Goal: Information Seeking & Learning: Find specific fact

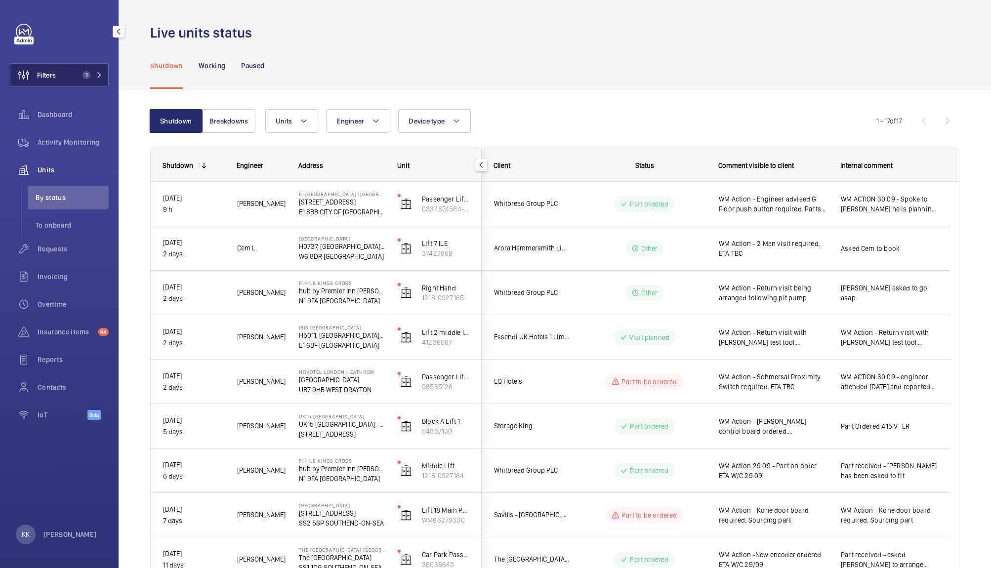
click at [98, 67] on button "Filters 1" at bounding box center [59, 75] width 99 height 24
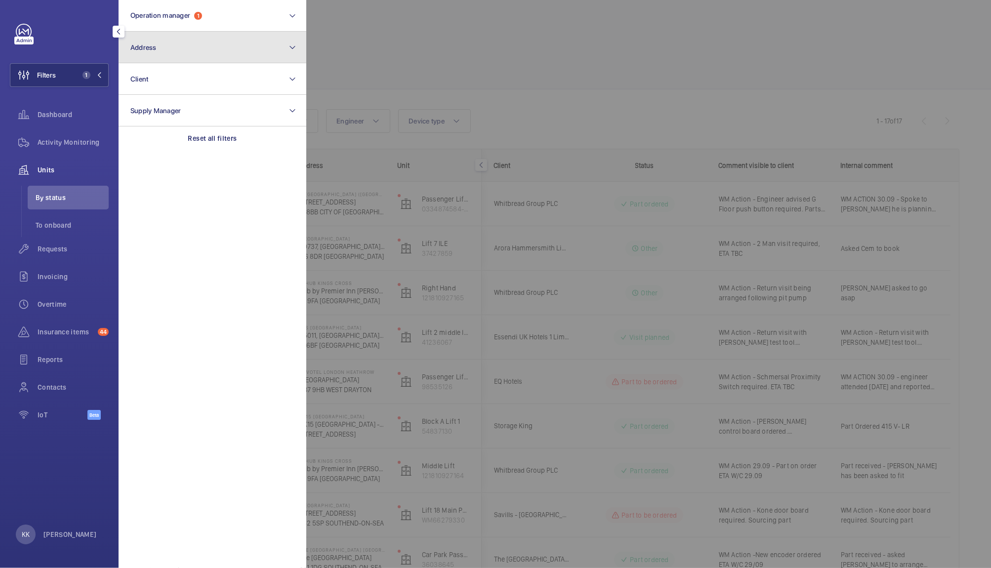
click at [168, 59] on button "Address" at bounding box center [213, 48] width 188 height 32
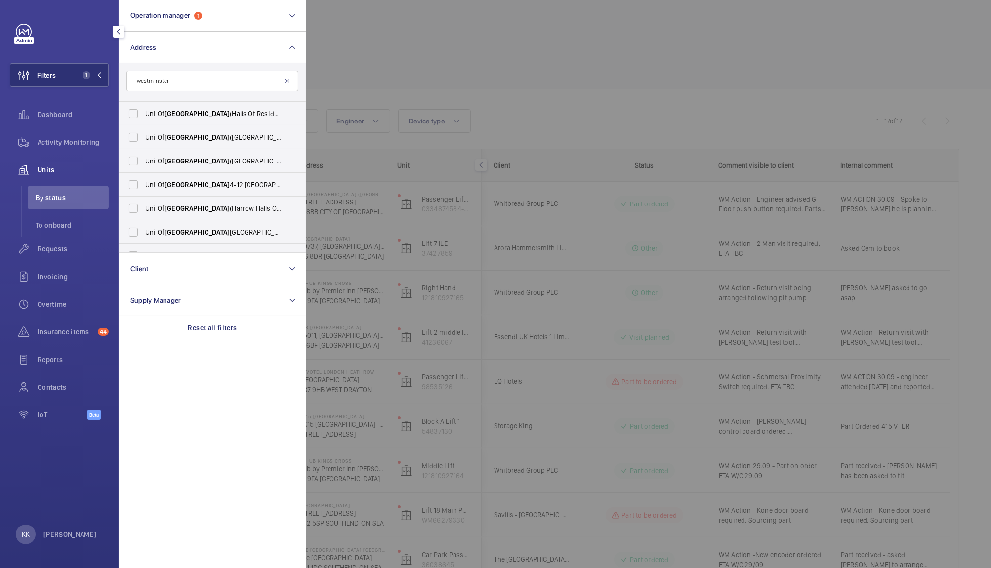
scroll to position [344, 0]
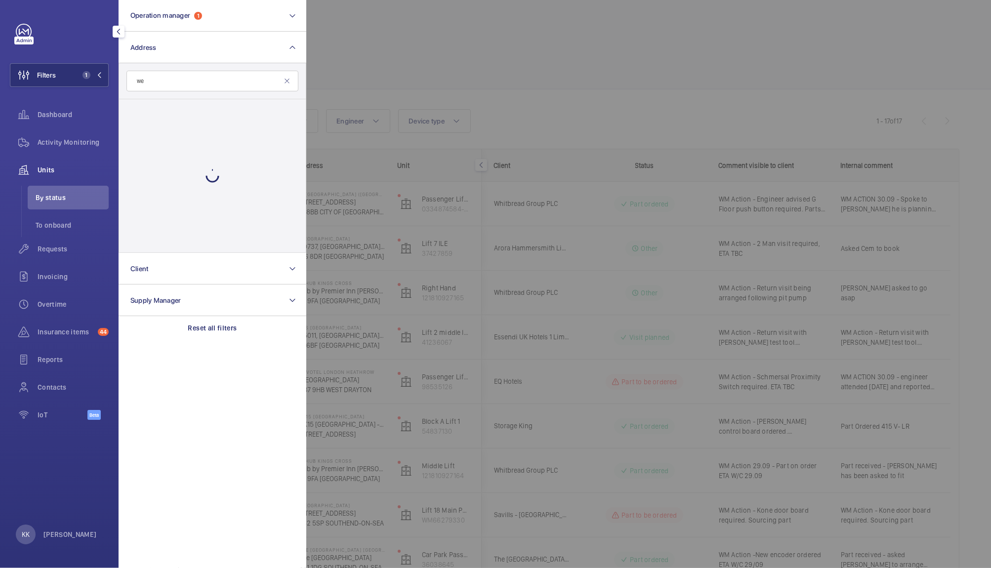
type input "w"
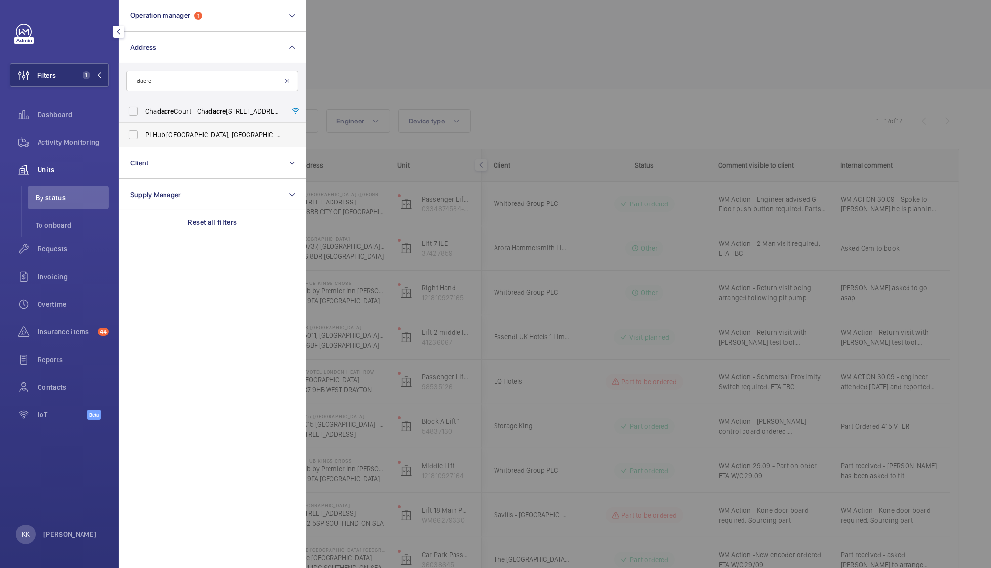
type input "dacre"
click at [220, 129] on label "PI Hub London - [STREET_ADDRESS][PERSON_NAME]" at bounding box center [205, 135] width 172 height 24
click at [143, 129] on input "PI Hub London - [STREET_ADDRESS][PERSON_NAME]" at bounding box center [134, 135] width 20 height 20
checkbox input "true"
click at [371, 95] on div at bounding box center [801, 284] width 991 height 568
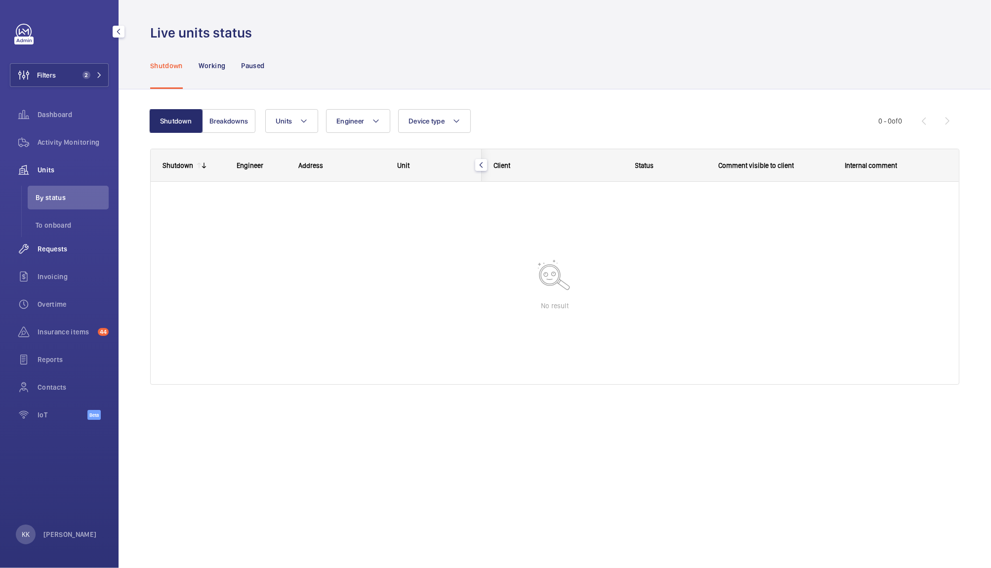
click at [67, 241] on div "Requests" at bounding box center [59, 249] width 99 height 24
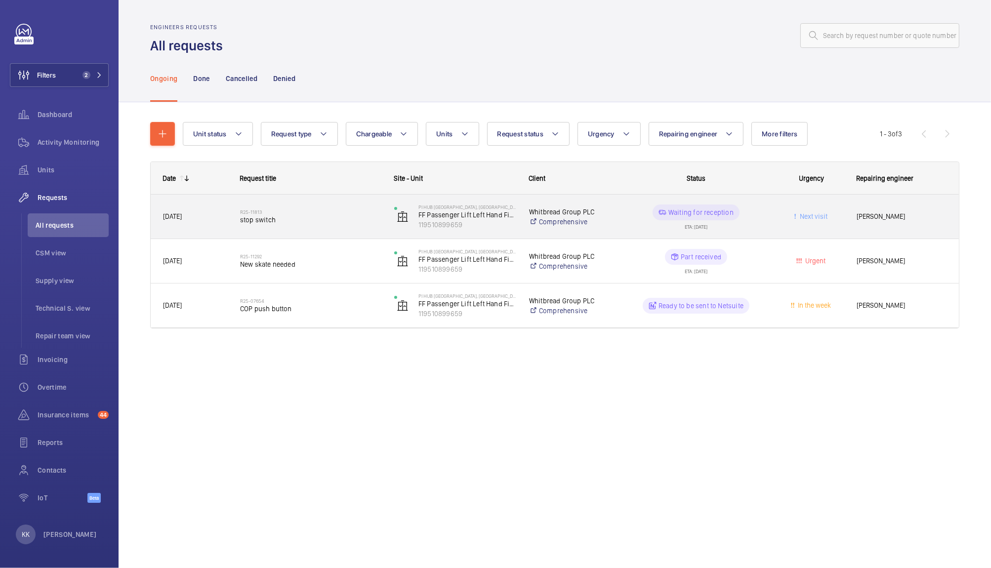
click at [328, 212] on h2 "R25-11813" at bounding box center [310, 212] width 141 height 6
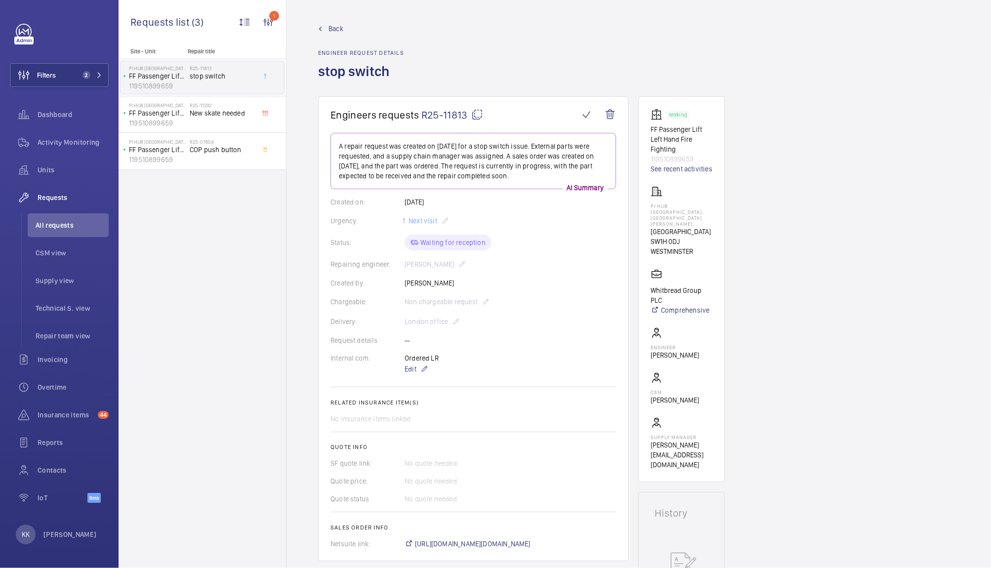
drag, startPoint x: 485, startPoint y: 75, endPoint x: 456, endPoint y: 110, distance: 45.3
click at [456, 110] on div "Back Engineer request details stop switch Engineers requests R25-11813 A repair…" at bounding box center [639, 284] width 705 height 568
click at [499, 73] on div "Back Engineer request details stop switch" at bounding box center [638, 60] width 641 height 73
click at [444, 110] on span "R25-11813" at bounding box center [452, 115] width 62 height 12
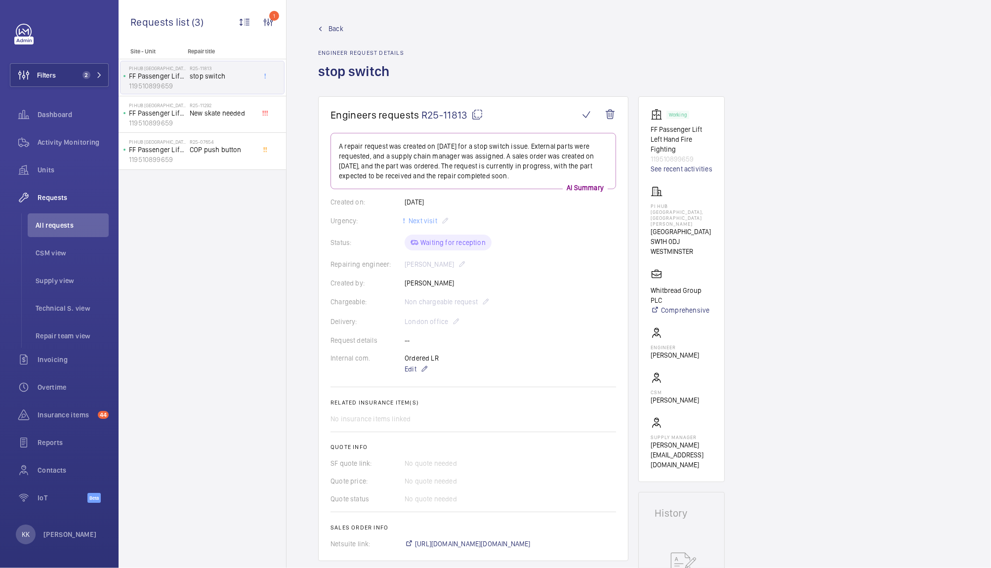
click at [728, 76] on div "Back Engineer request details stop switch" at bounding box center [638, 60] width 641 height 73
click at [89, 79] on button "Filters 2" at bounding box center [59, 75] width 99 height 24
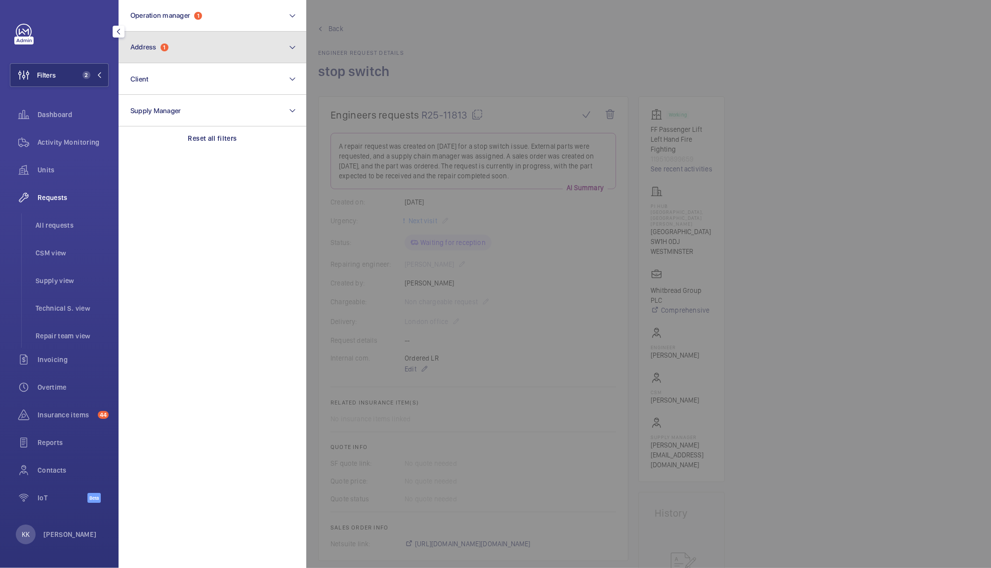
click at [178, 55] on button "Address 1" at bounding box center [213, 48] width 188 height 32
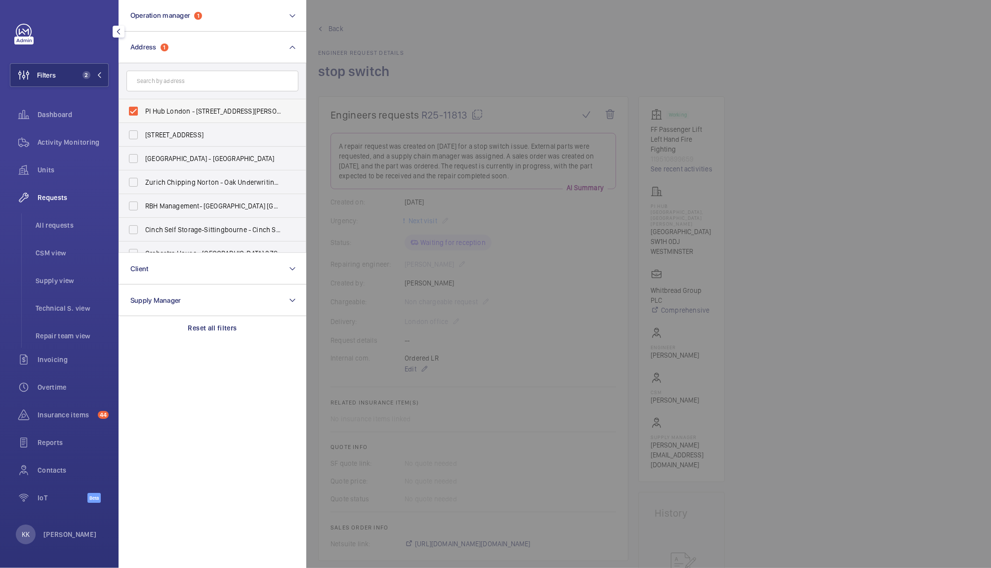
click at [169, 111] on span "PI Hub London - [STREET_ADDRESS][PERSON_NAME]" at bounding box center [213, 111] width 136 height 10
click at [143, 111] on input "PI Hub London - [STREET_ADDRESS][PERSON_NAME]" at bounding box center [134, 111] width 20 height 20
checkbox input "false"
click at [57, 232] on li "All requests" at bounding box center [68, 225] width 81 height 24
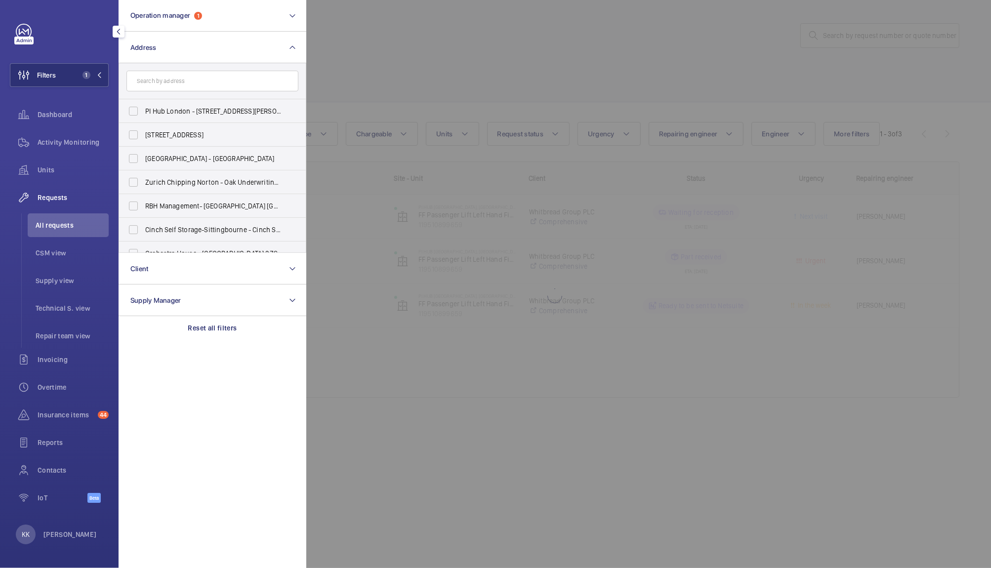
click at [567, 65] on div at bounding box center [801, 284] width 991 height 568
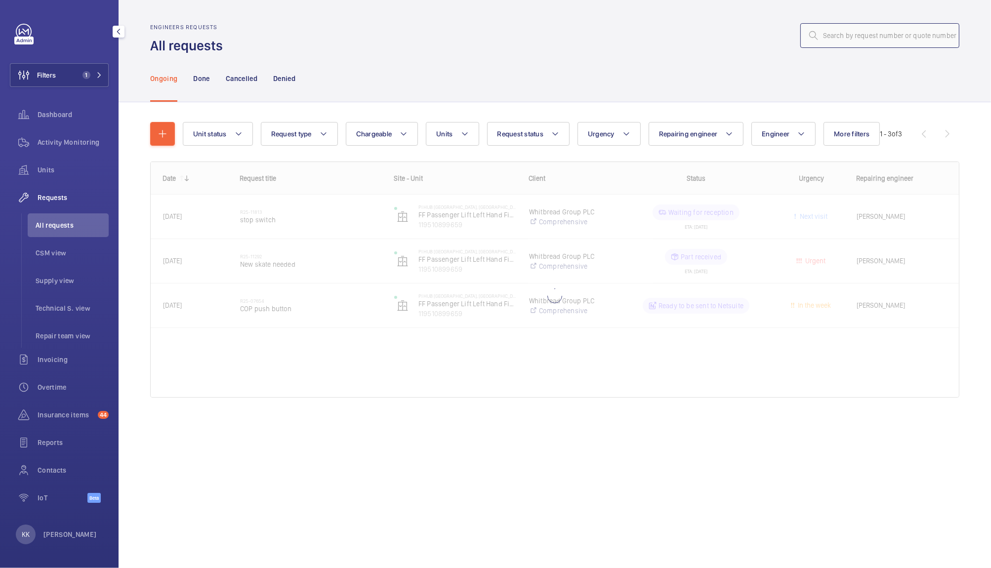
click at [858, 37] on input "text" at bounding box center [879, 35] width 159 height 25
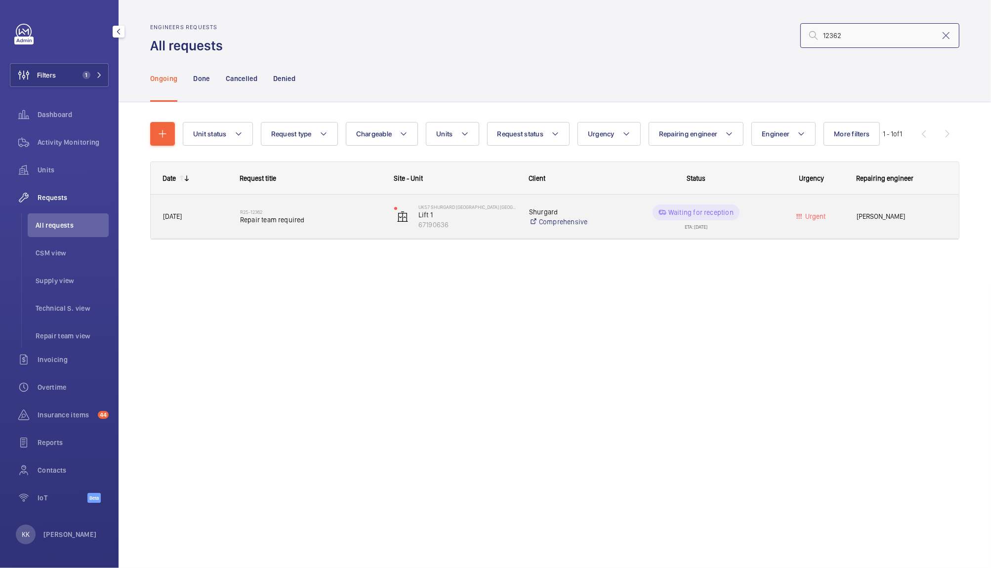
type input "12362"
click at [245, 219] on span "Repair team required" at bounding box center [310, 220] width 141 height 10
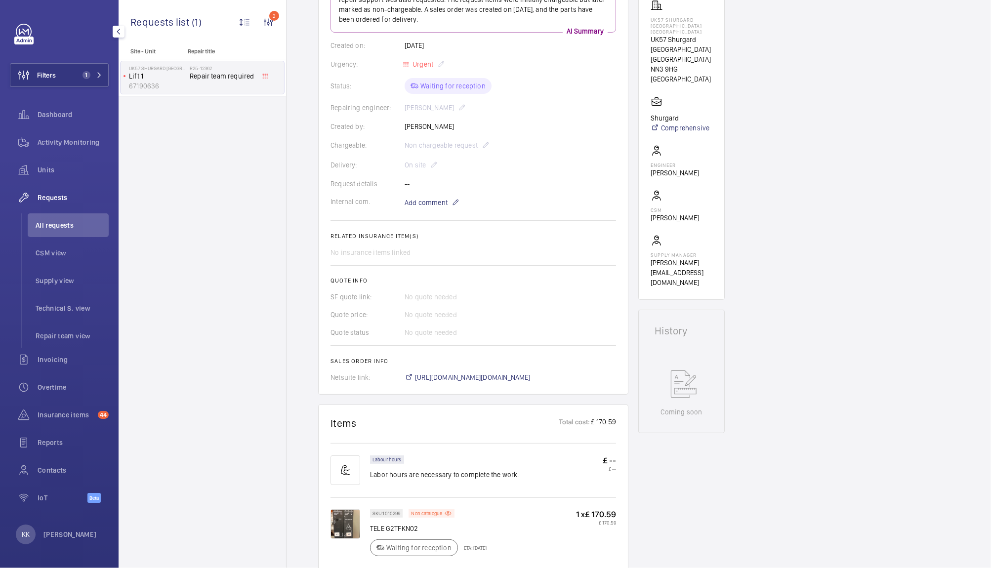
scroll to position [161, 0]
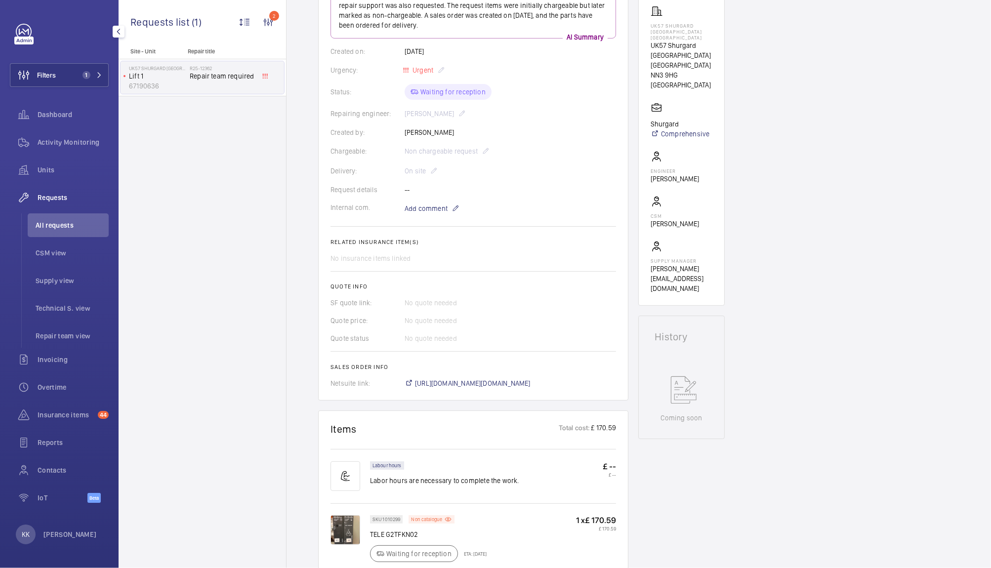
click at [443, 150] on div "Chargeable: Non chargeable request" at bounding box center [474, 151] width 286 height 12
click at [505, 194] on wm-front-card-body "A repair request was created on [DATE] for a malfunctioning 3-phase monitor and…" at bounding box center [474, 180] width 286 height 416
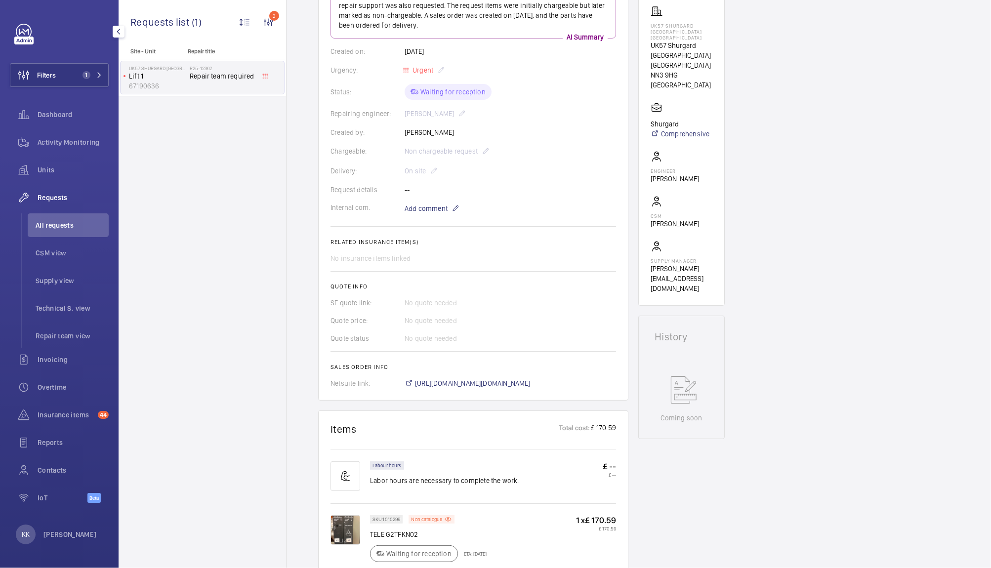
scroll to position [0, 0]
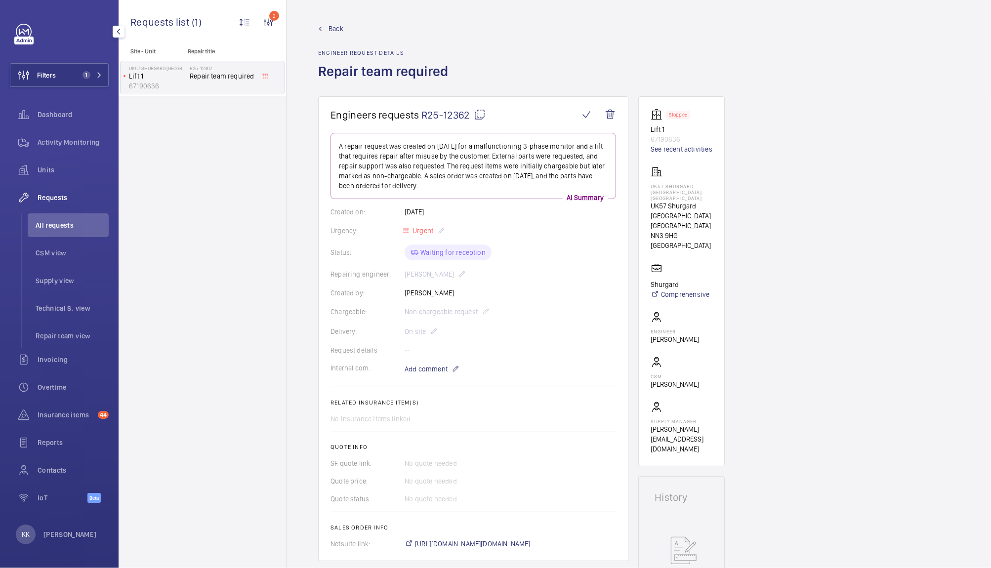
click at [501, 256] on div "Status: Waiting for reception" at bounding box center [474, 253] width 286 height 16
click at [426, 309] on div "Chargeable: Non chargeable request" at bounding box center [474, 312] width 286 height 12
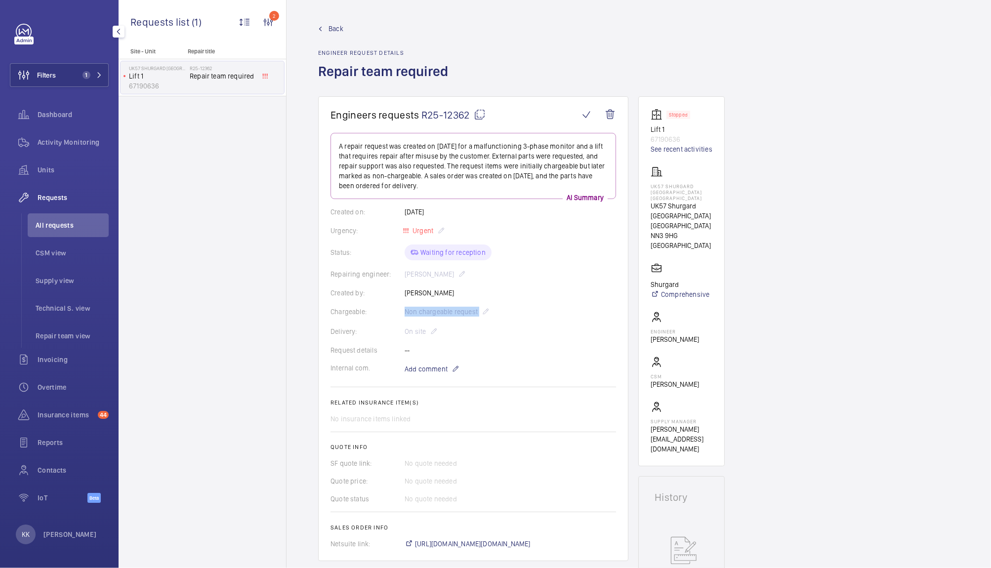
click at [426, 309] on div "Chargeable: Non chargeable request" at bounding box center [474, 312] width 286 height 12
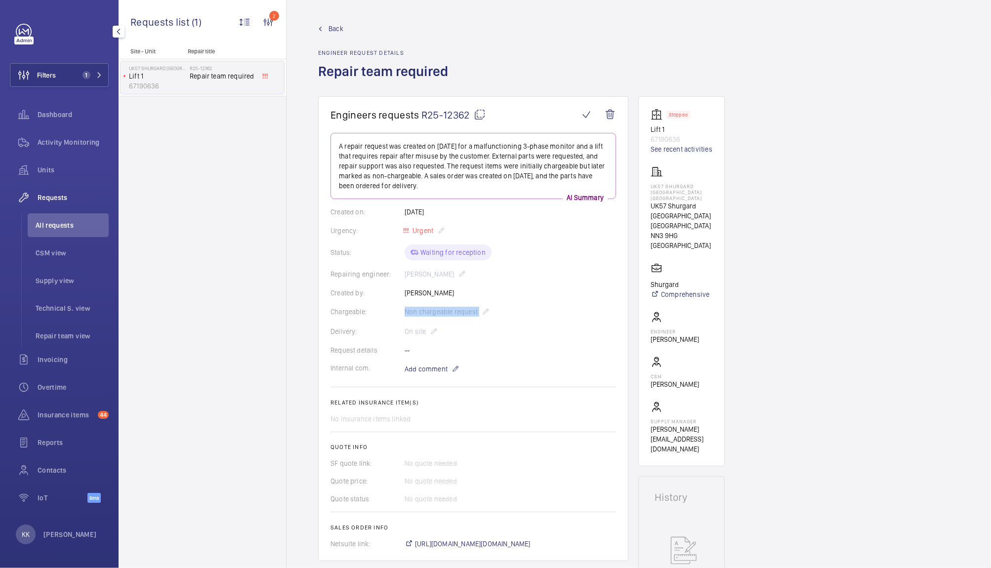
click at [426, 309] on div "Chargeable: Non chargeable request" at bounding box center [474, 312] width 286 height 12
click at [493, 324] on wm-front-card-body "A repair request was created on [DATE] for a malfunctioning 3-phase monitor and…" at bounding box center [474, 341] width 286 height 416
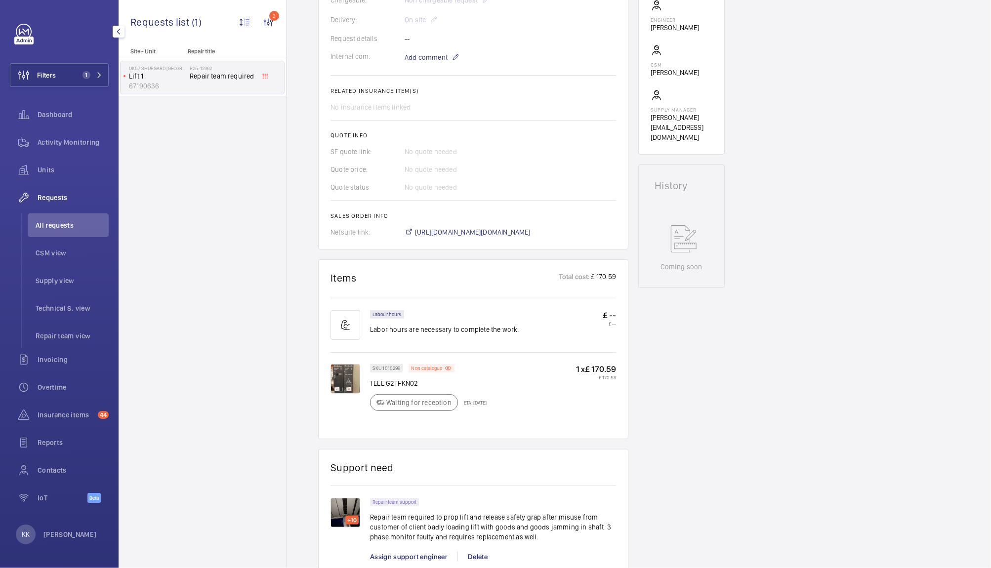
scroll to position [103, 0]
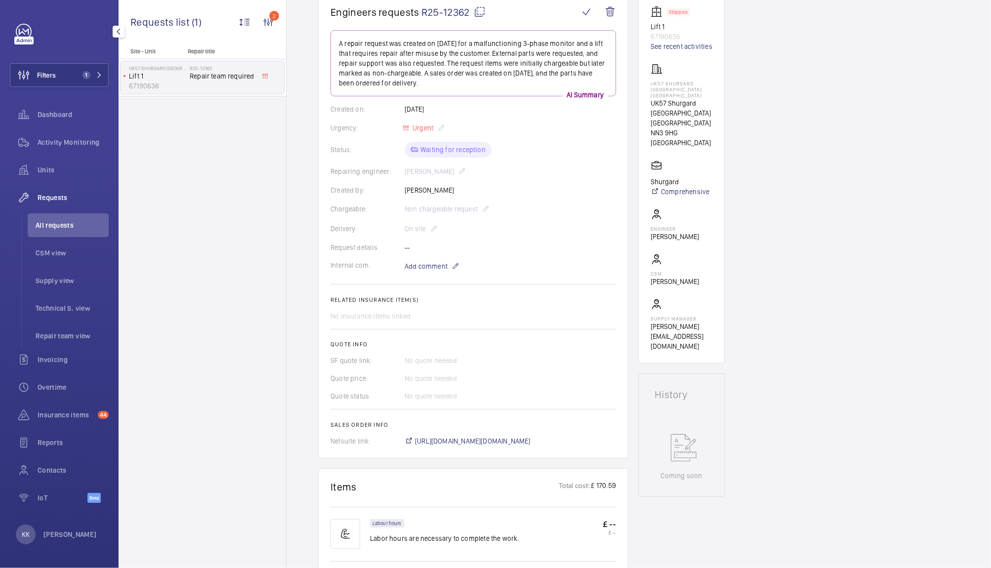
click at [564, 216] on wm-front-card-body "A repair request was created on [DATE] for a malfunctioning 3-phase monitor and…" at bounding box center [474, 238] width 286 height 416
drag, startPoint x: 685, startPoint y: 95, endPoint x: 644, endPoint y: 83, distance: 42.4
click at [644, 83] on wm-front-card "Stopped Lift 1 67190636 See recent activities UK57 Shurgard [GEOGRAPHIC_DATA] […" at bounding box center [681, 179] width 86 height 370
copy p "UK57 Shurgard [GEOGRAPHIC_DATA] [GEOGRAPHIC_DATA]"
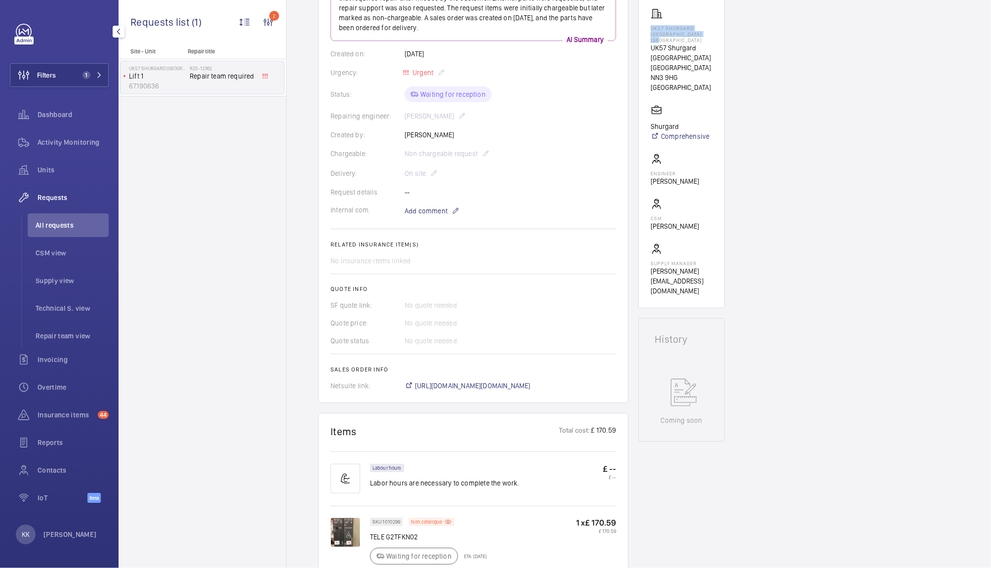
scroll to position [460, 0]
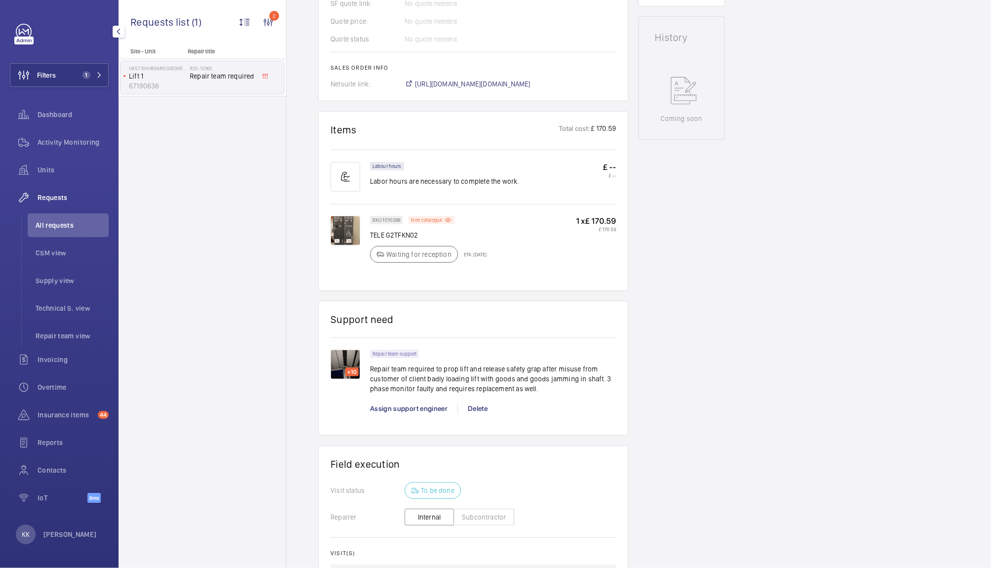
click at [391, 222] on p "SKU 1010299" at bounding box center [387, 219] width 28 height 3
copy p "1010299"
drag, startPoint x: 424, startPoint y: 232, endPoint x: 368, endPoint y: 235, distance: 55.9
click at [368, 235] on div "SKU 1010299 Non catalogue TELE G2TFKN02 Waiting for reception ETA: [DATE] 1 x £…" at bounding box center [474, 247] width 286 height 63
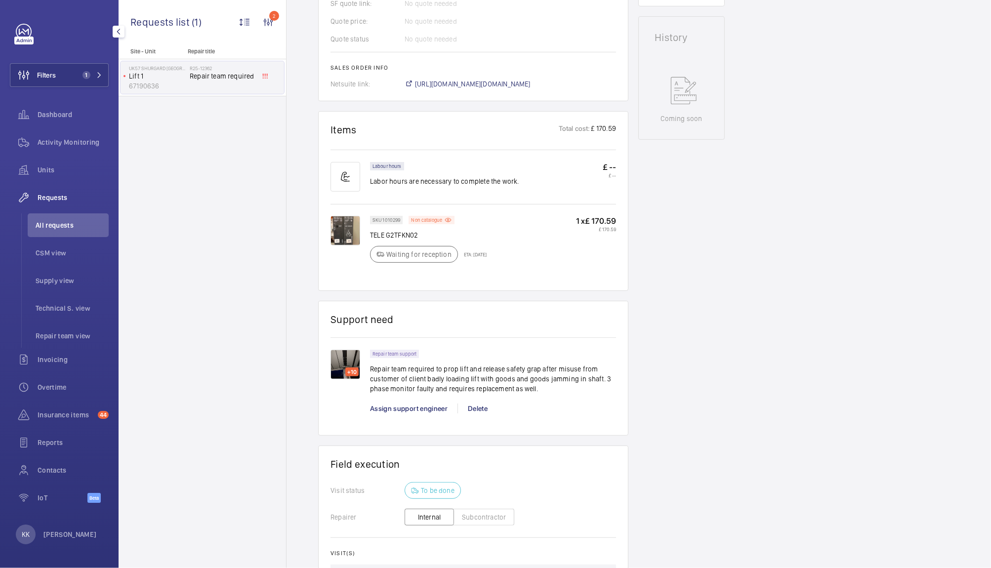
click at [423, 242] on div "SKU 1010299 Non catalogue TELE G2TFKN02 Waiting for reception ETA: [DATE]" at bounding box center [428, 242] width 117 height 53
drag, startPoint x: 419, startPoint y: 238, endPoint x: 371, endPoint y: 238, distance: 47.4
click at [371, 238] on p "TELE G2TFKN02" at bounding box center [428, 235] width 117 height 10
copy p "TELE G2TFKN02"
drag, startPoint x: 590, startPoint y: 216, endPoint x: 618, endPoint y: 216, distance: 27.2
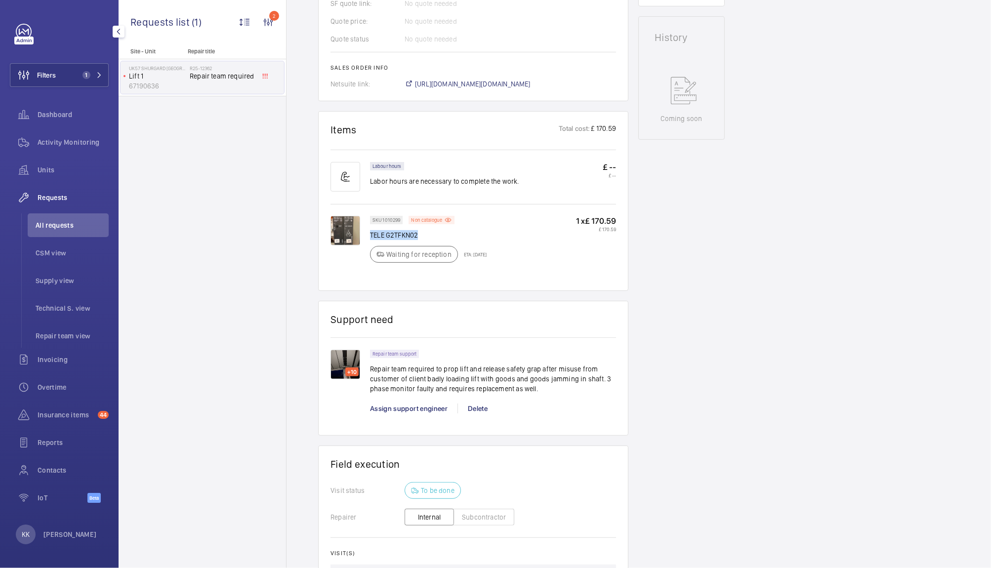
click at [618, 216] on wm-front-card "Items Total cost: £ 170.59 Labour hours Labor hours are necessary to complete t…" at bounding box center [473, 201] width 310 height 180
copy p "170.59"
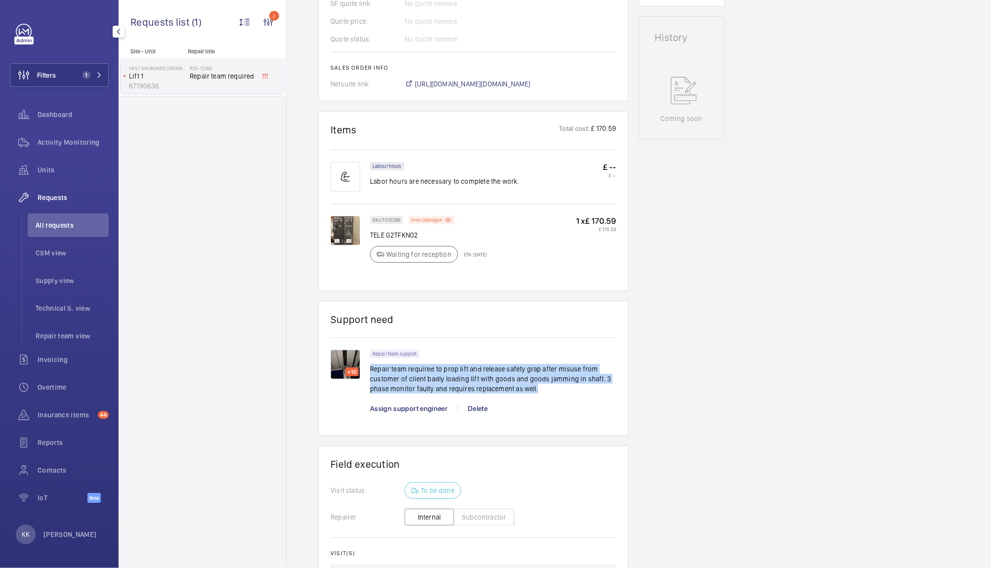
drag, startPoint x: 550, startPoint y: 387, endPoint x: 371, endPoint y: 370, distance: 179.7
click at [371, 370] on p "Repair team required to prop lift and release safety grap after misuse from cus…" at bounding box center [493, 379] width 246 height 30
copy p "Repair team required to prop lift and release safety grap after misuse from cus…"
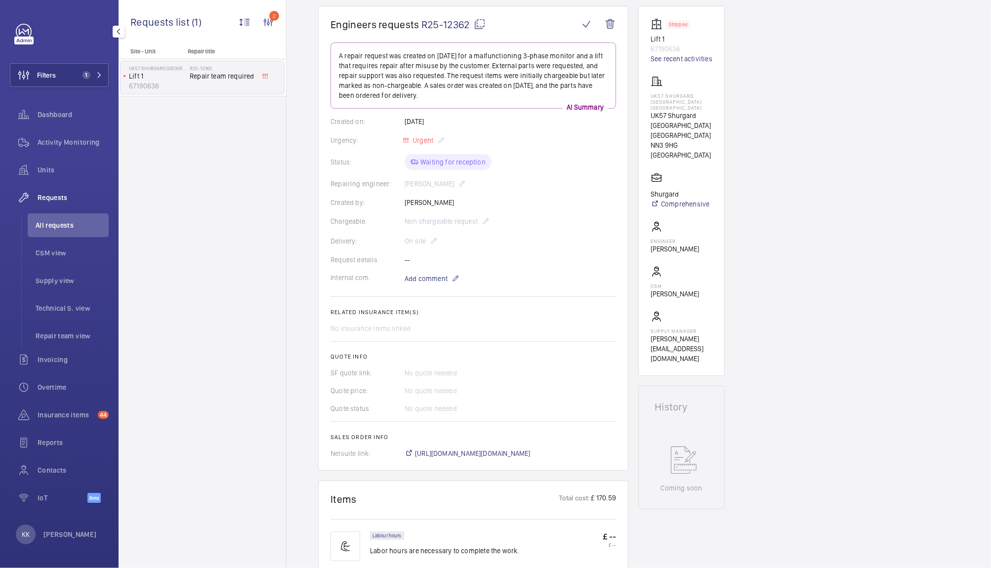
scroll to position [83, 0]
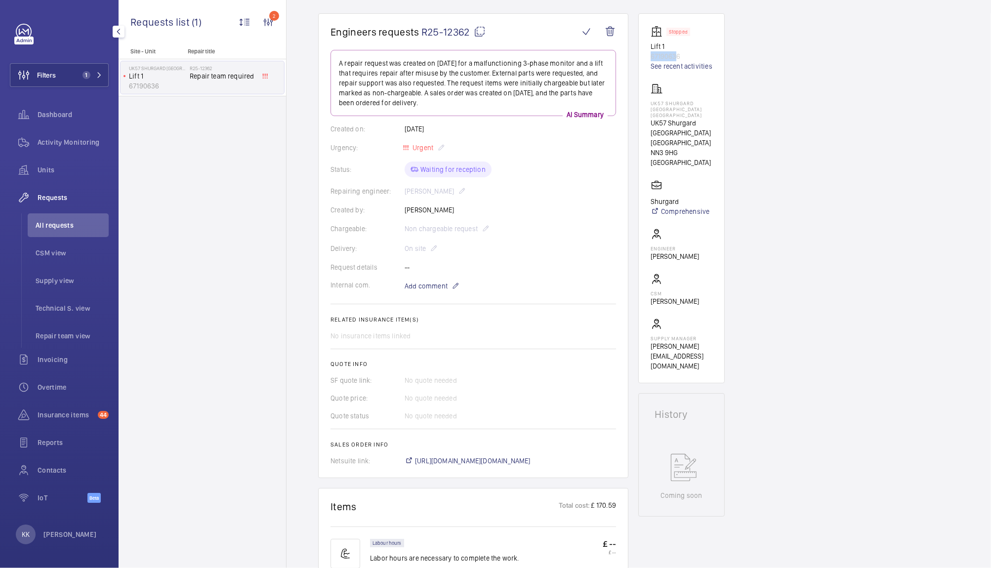
drag, startPoint x: 677, startPoint y: 56, endPoint x: 648, endPoint y: 58, distance: 28.8
click at [648, 58] on wm-front-card "Stopped Lift 1 67190636 See recent activities UK57 Shurgard [GEOGRAPHIC_DATA] […" at bounding box center [681, 198] width 86 height 370
drag, startPoint x: 677, startPoint y: 56, endPoint x: 647, endPoint y: 56, distance: 30.6
click at [647, 56] on wm-front-card "Stopped Lift 1 67190636 See recent activities UK57 Shurgard [GEOGRAPHIC_DATA] […" at bounding box center [681, 198] width 86 height 370
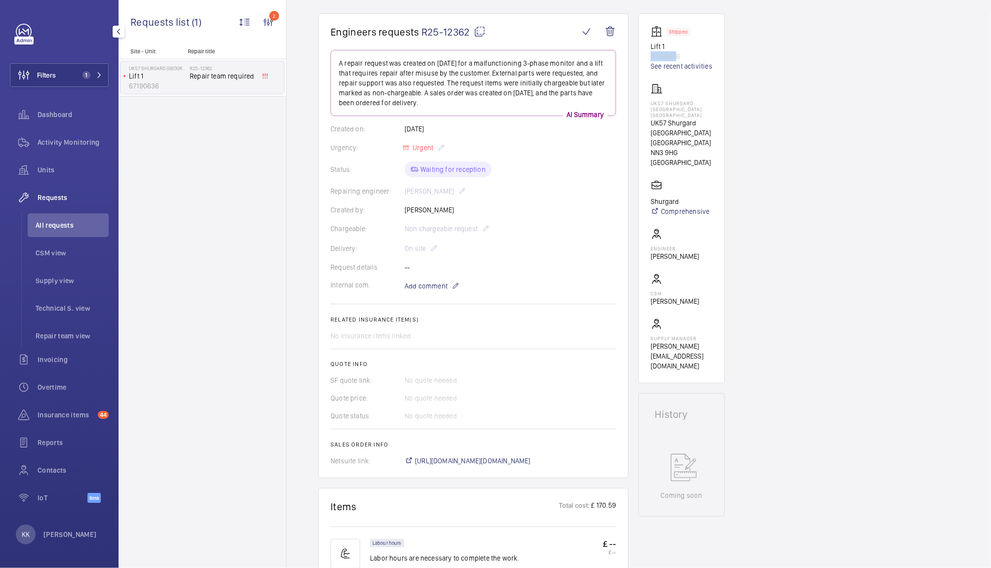
click at [647, 56] on wm-front-card "Stopped Lift 1 67190636 See recent activities UK57 Shurgard [GEOGRAPHIC_DATA] […" at bounding box center [681, 198] width 86 height 370
drag, startPoint x: 648, startPoint y: 56, endPoint x: 682, endPoint y: 56, distance: 34.6
click at [682, 56] on wm-front-card "Stopped Lift 1 67190636 See recent activities UK57 Shurgard [GEOGRAPHIC_DATA] […" at bounding box center [681, 198] width 86 height 370
copy p "67190636"
